Goal: Find contact information: Find contact information

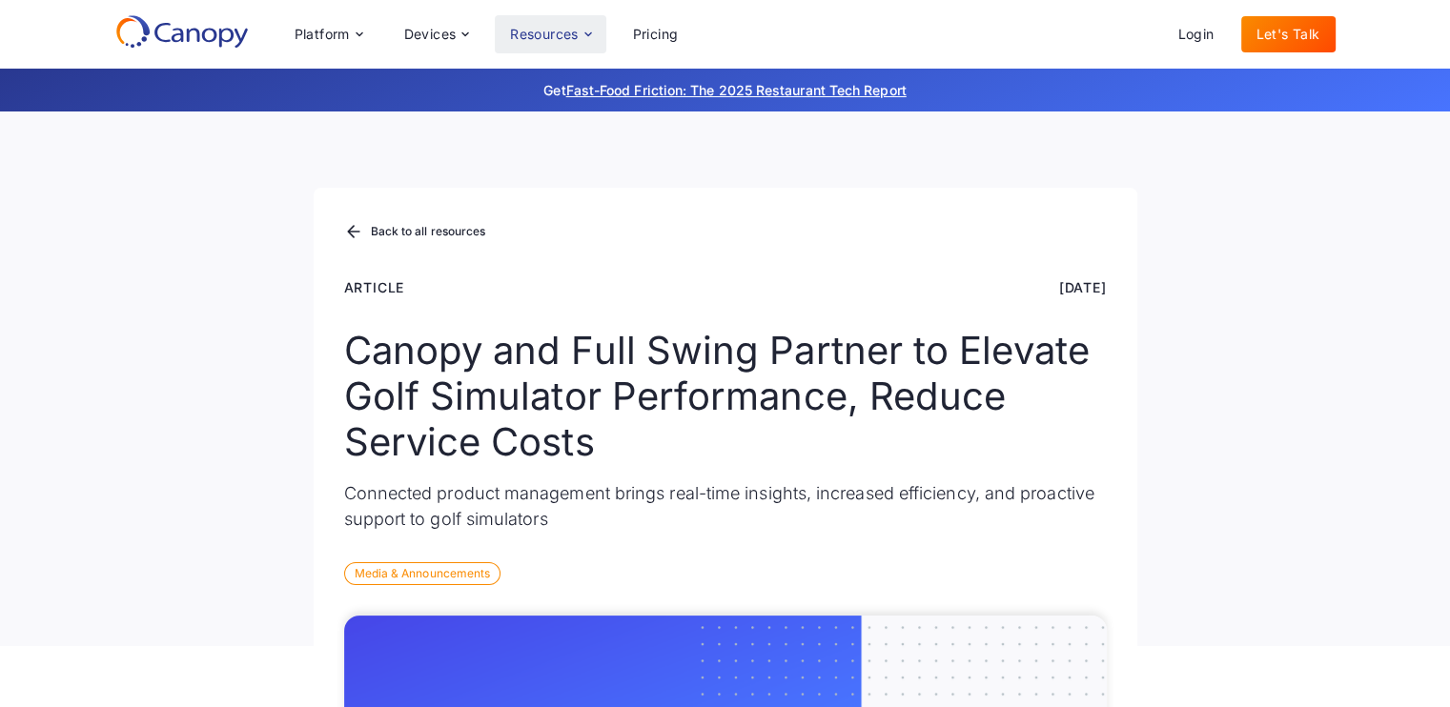
click at [588, 32] on icon at bounding box center [587, 33] width 7 height 4
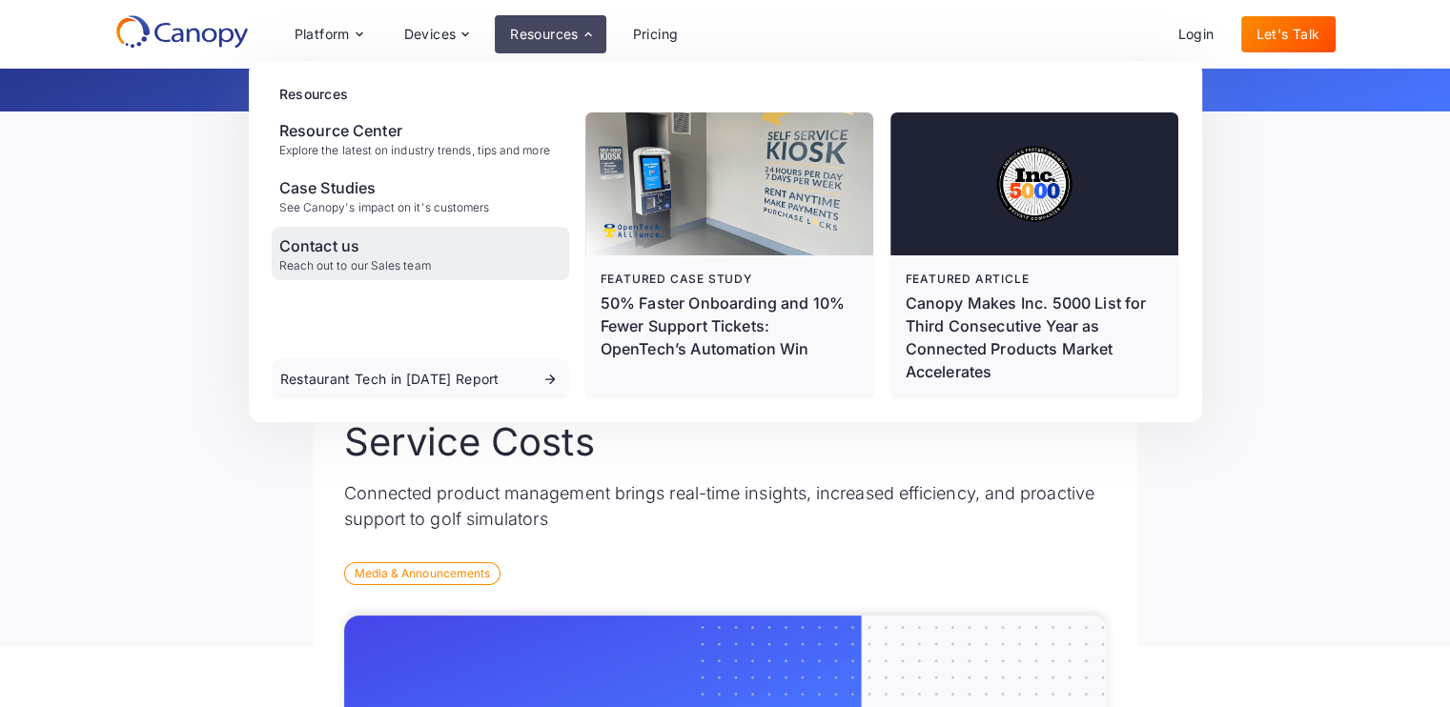
click at [349, 259] on div "Reach out to our Sales team" at bounding box center [355, 265] width 152 height 13
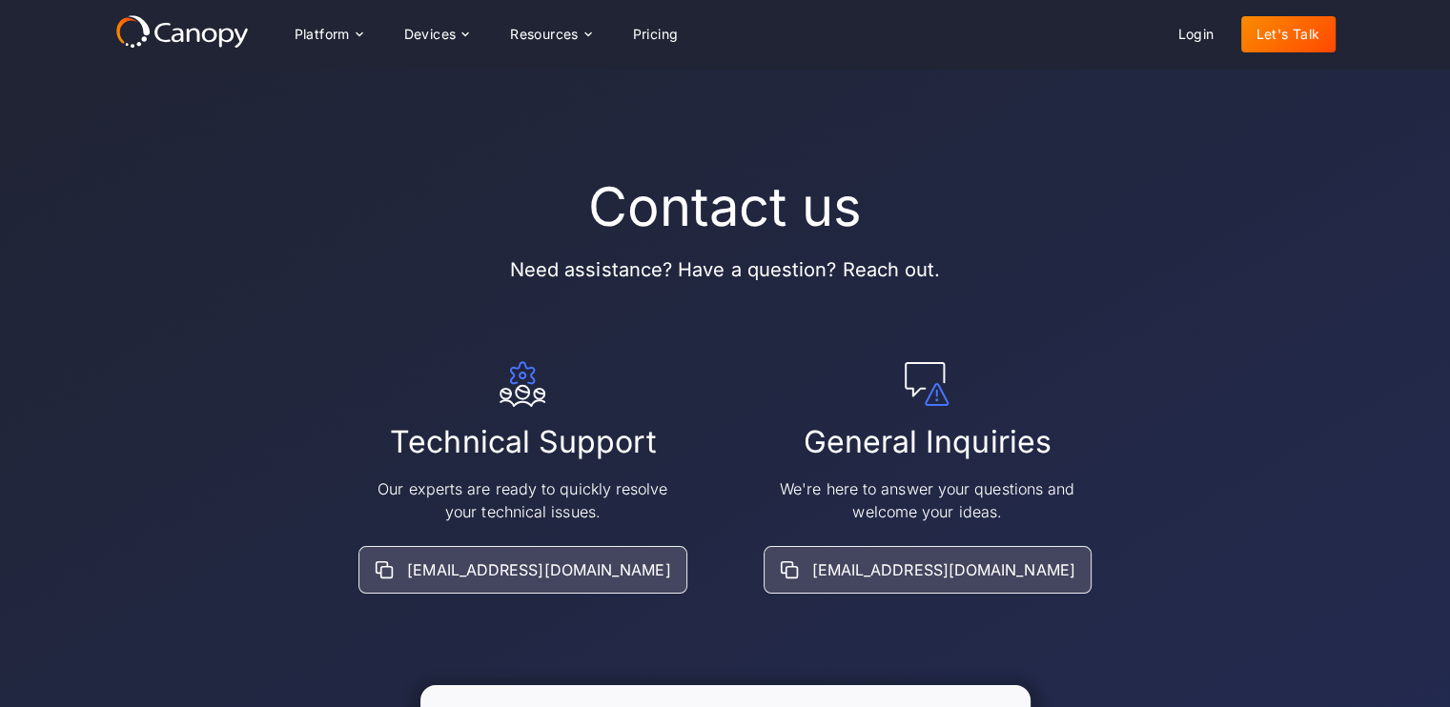
click at [177, 24] on icon at bounding box center [181, 31] width 133 height 34
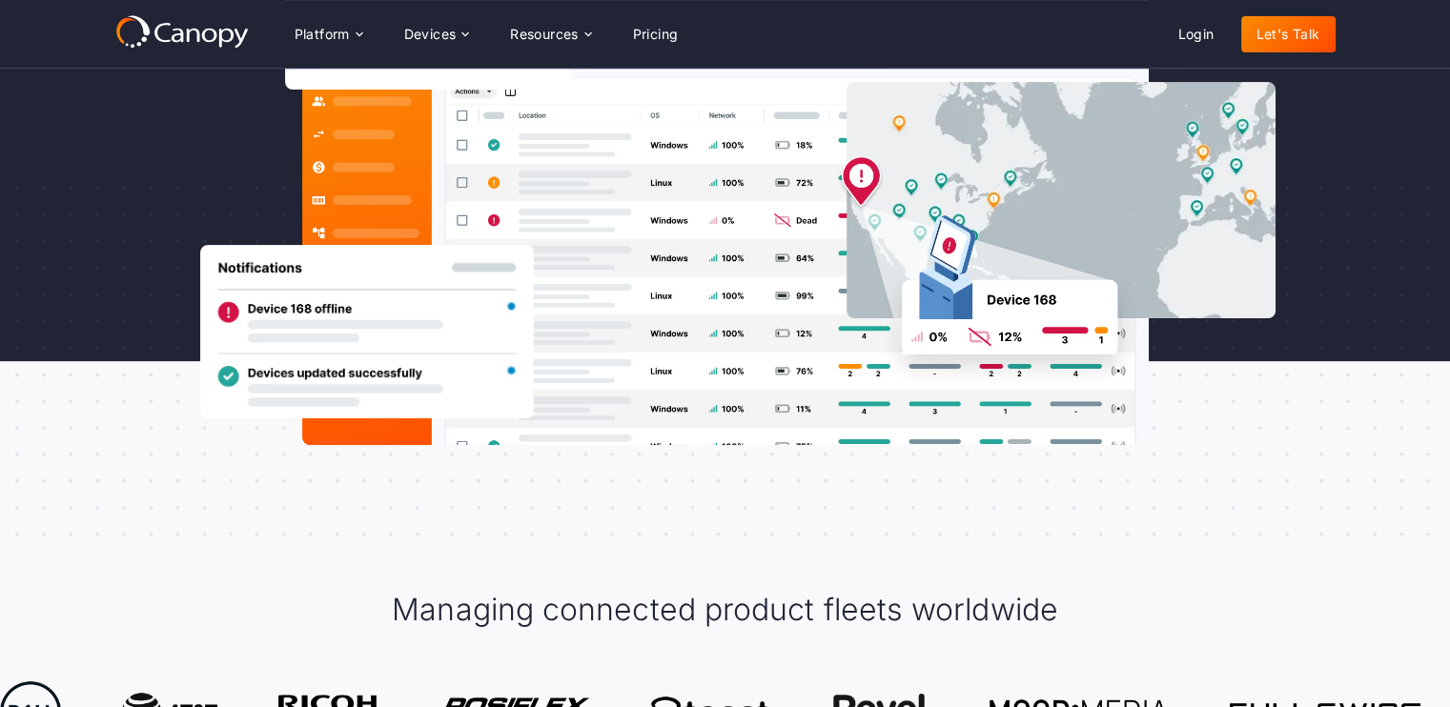
scroll to position [296, 0]
